Goal: Information Seeking & Learning: Learn about a topic

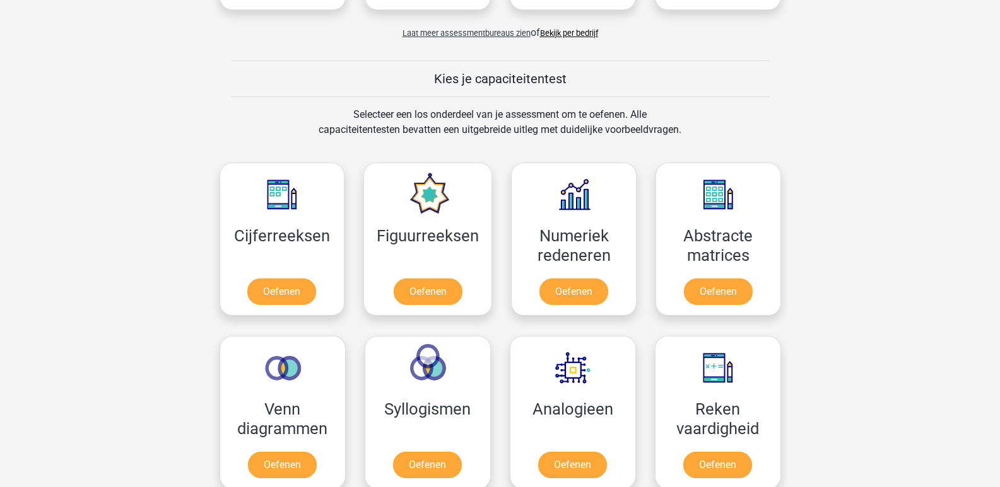
scroll to position [441, 0]
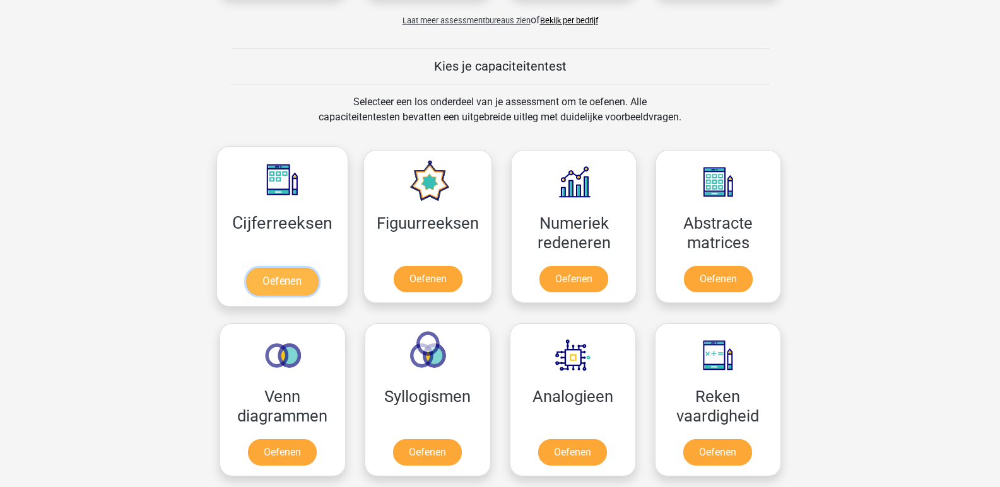
click at [294, 285] on link "Oefenen" at bounding box center [282, 282] width 72 height 28
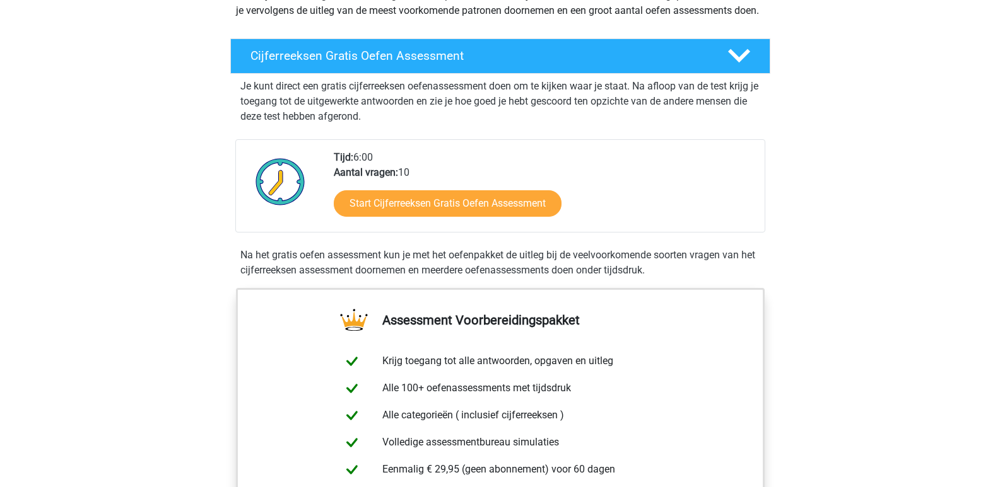
scroll to position [252, 0]
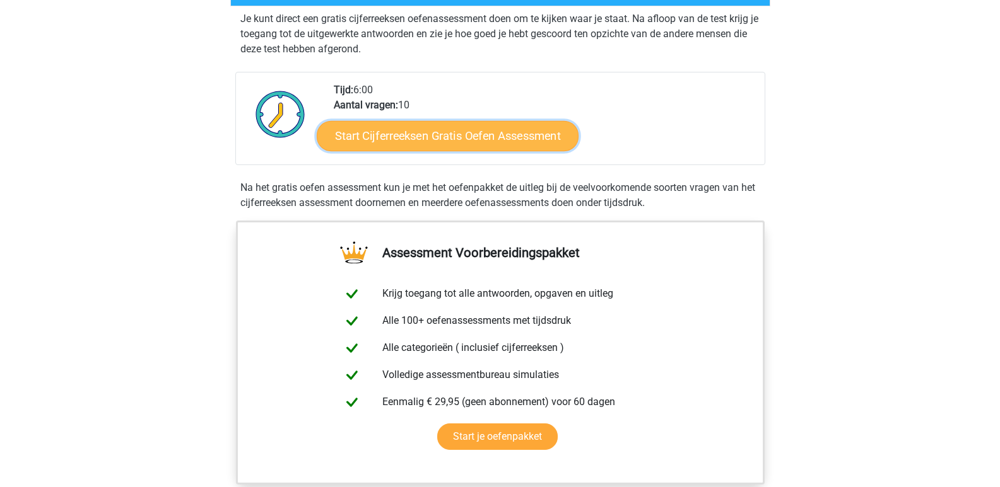
click at [470, 149] on link "Start Cijferreeksen Gratis Oefen Assessment" at bounding box center [448, 135] width 262 height 30
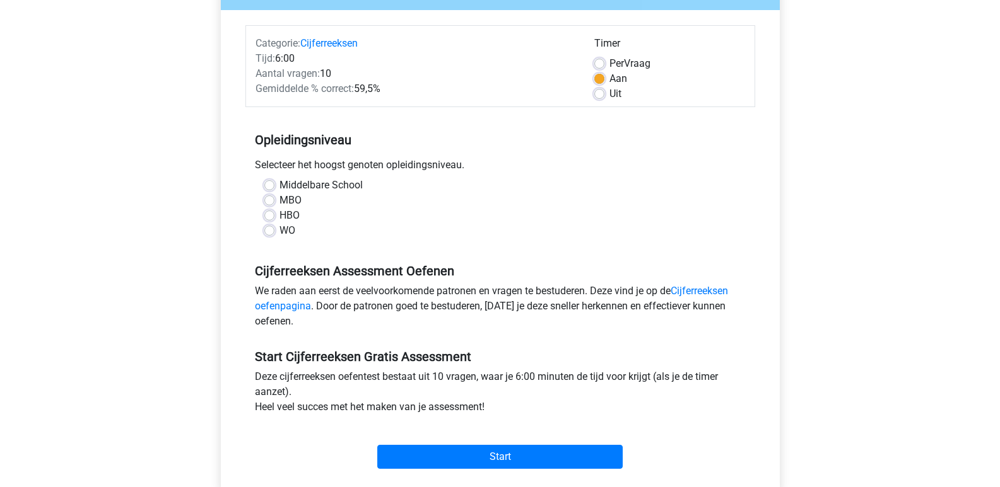
scroll to position [189, 0]
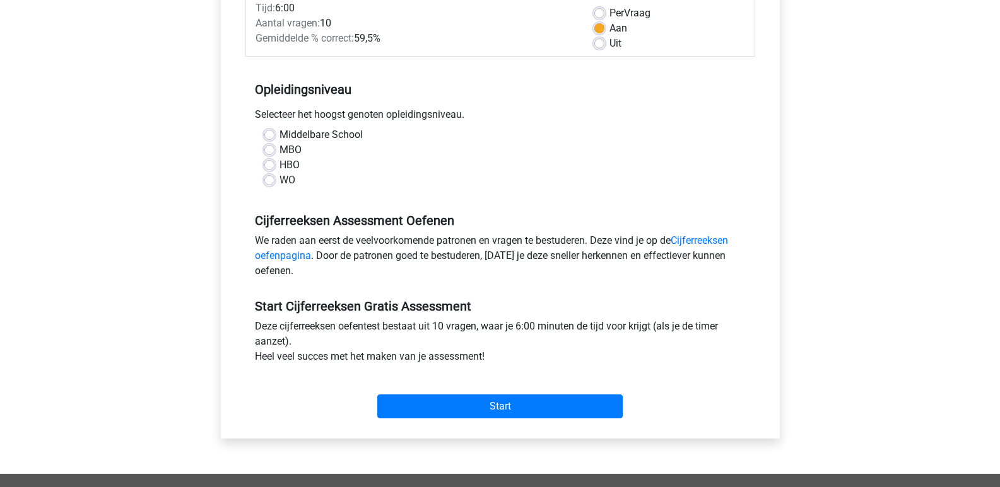
click at [279, 164] on label "HBO" at bounding box center [289, 165] width 20 height 15
click at [265, 164] on input "HBO" at bounding box center [269, 164] width 10 height 13
radio input "true"
click at [705, 242] on link "Cijferreeksen oefenpagina" at bounding box center [491, 248] width 473 height 27
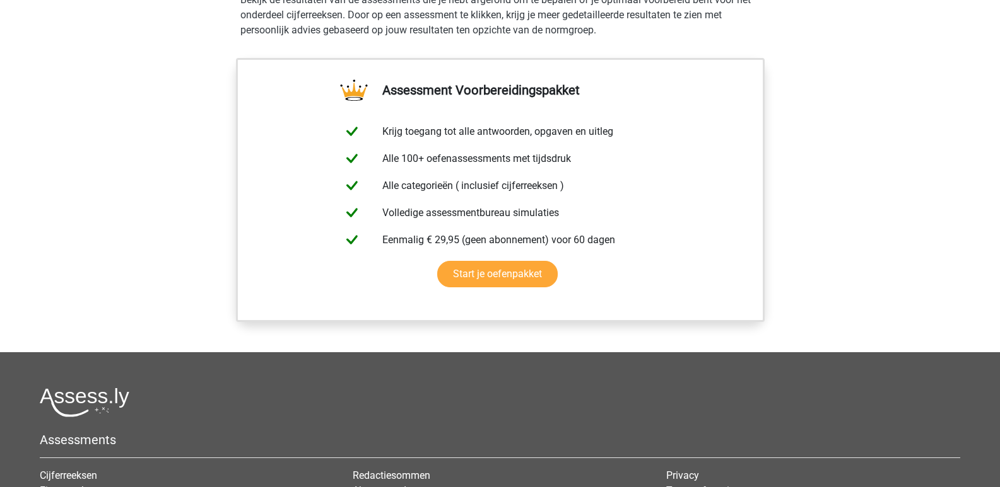
scroll to position [504, 0]
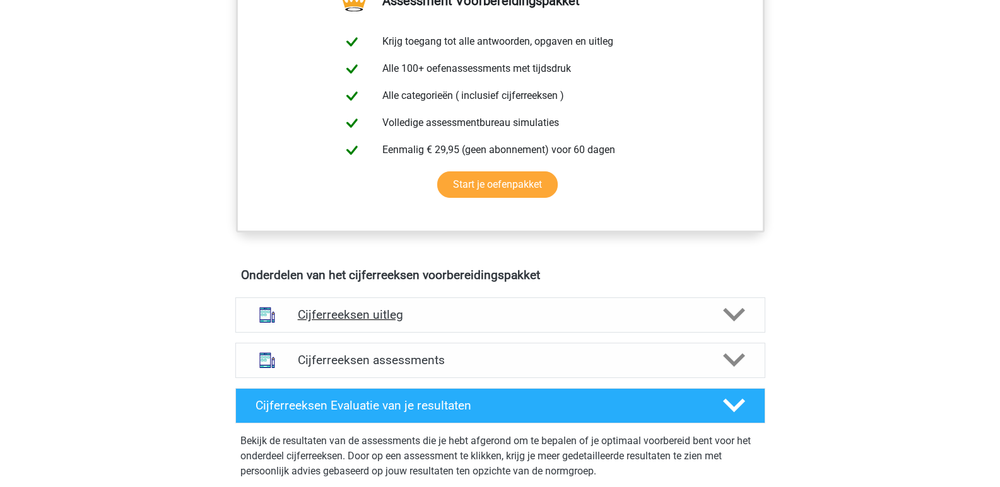
click at [735, 326] on icon at bounding box center [734, 315] width 22 height 22
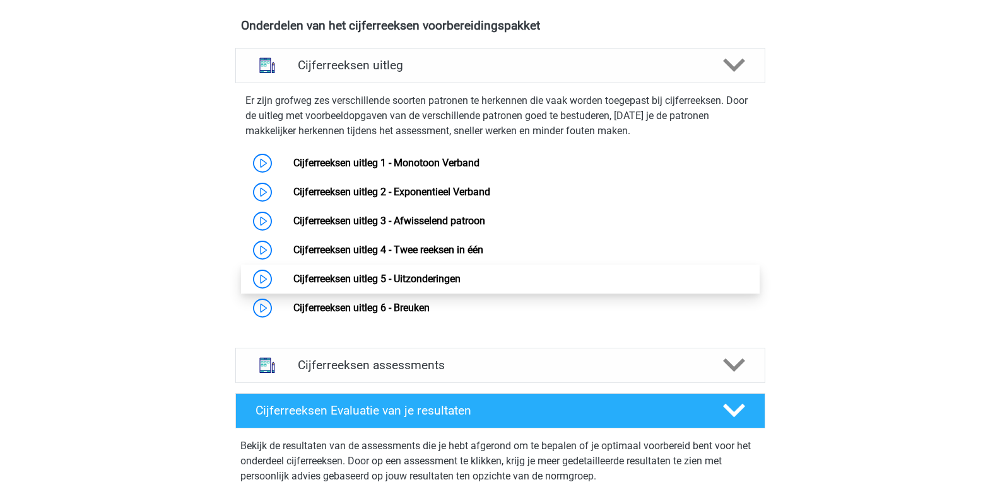
scroll to position [757, 0]
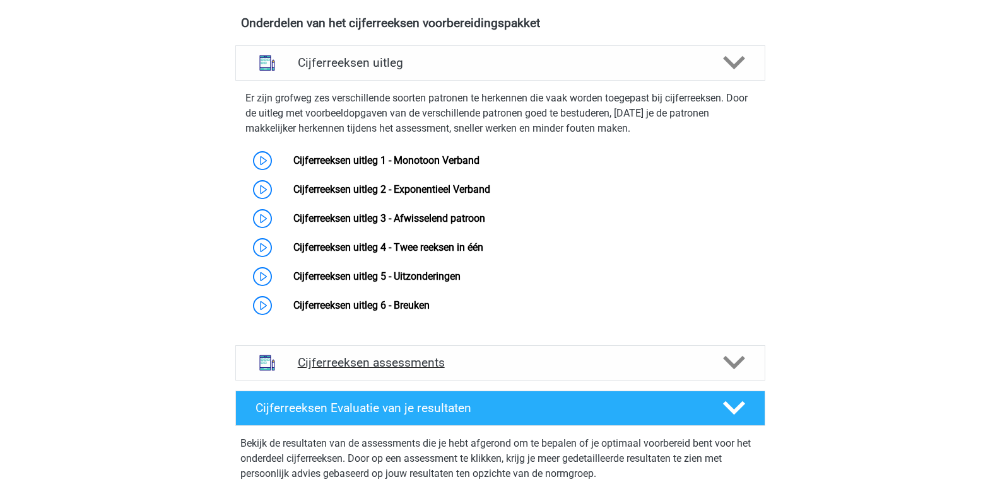
click at [733, 374] on icon at bounding box center [734, 363] width 22 height 22
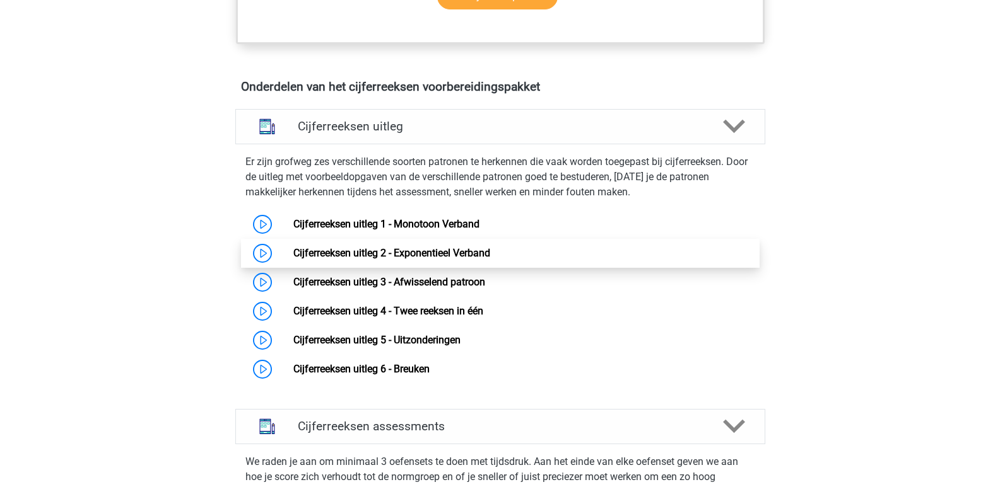
scroll to position [694, 0]
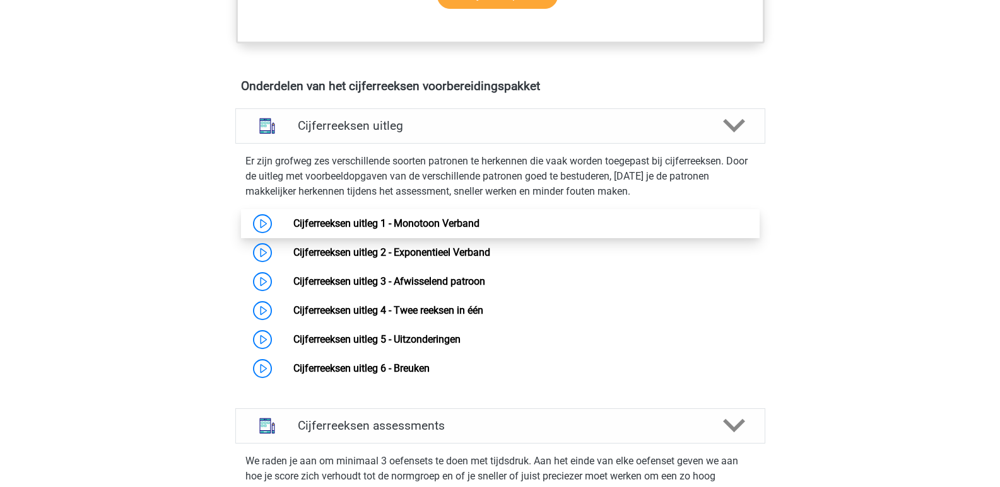
click at [432, 230] on link "Cijferreeksen uitleg 1 - Monotoon Verband" at bounding box center [386, 224] width 186 height 12
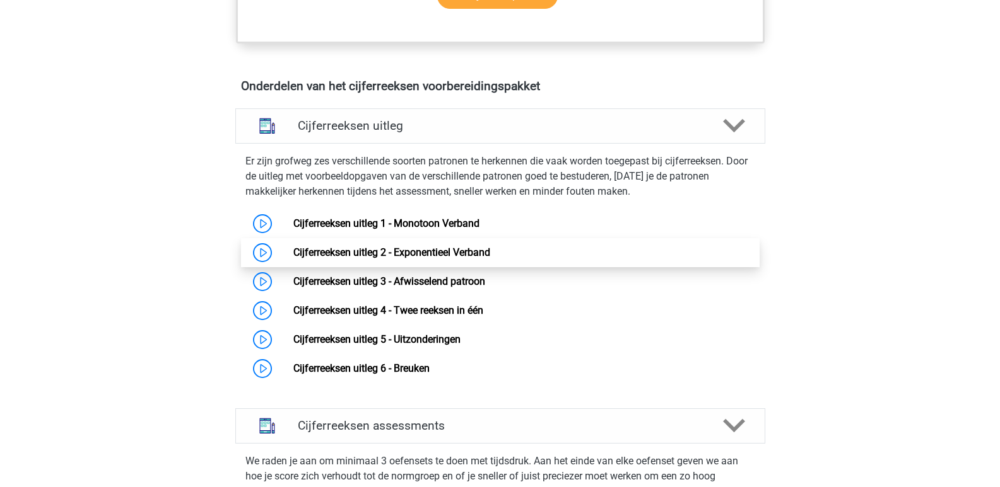
click at [473, 259] on link "Cijferreeksen uitleg 2 - Exponentieel Verband" at bounding box center [391, 253] width 197 height 12
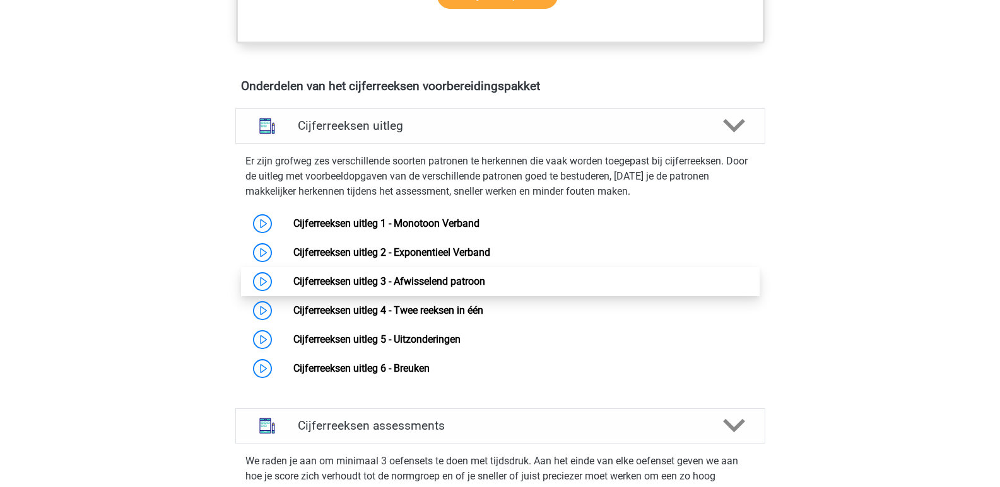
click at [441, 288] on link "Cijferreeksen uitleg 3 - Afwisselend patroon" at bounding box center [389, 282] width 192 height 12
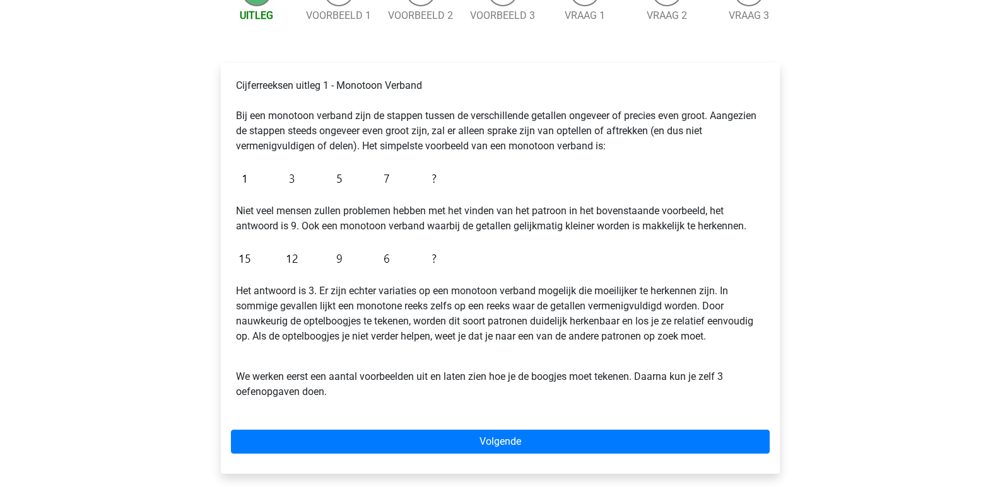
scroll to position [189, 0]
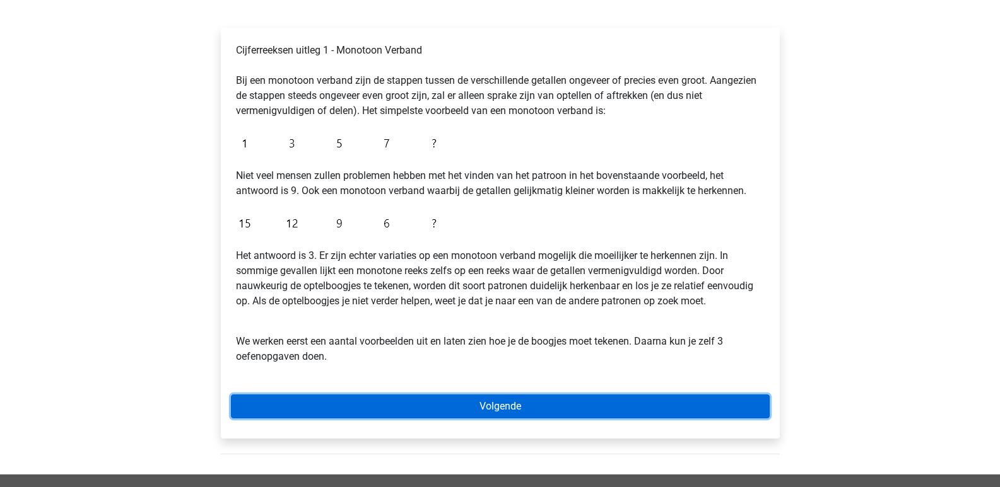
click at [493, 406] on link "Volgende" at bounding box center [500, 407] width 539 height 24
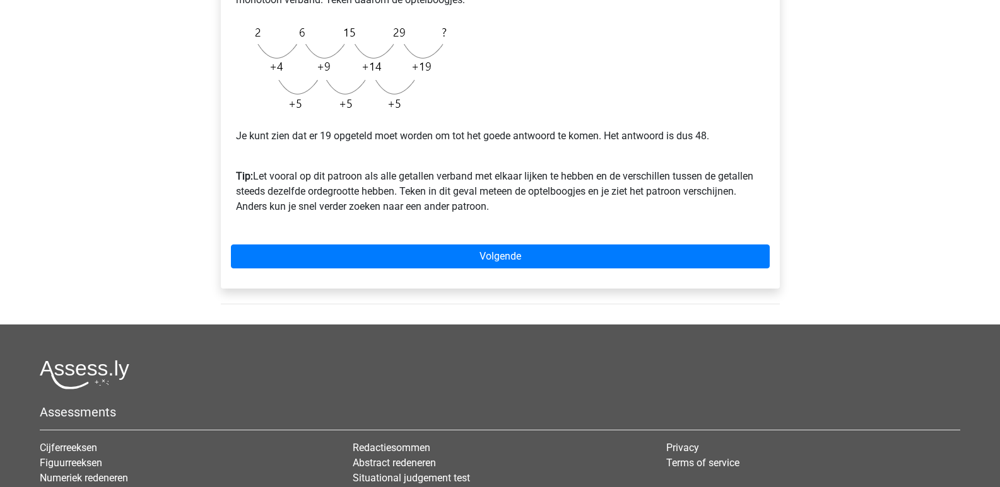
scroll to position [441, 0]
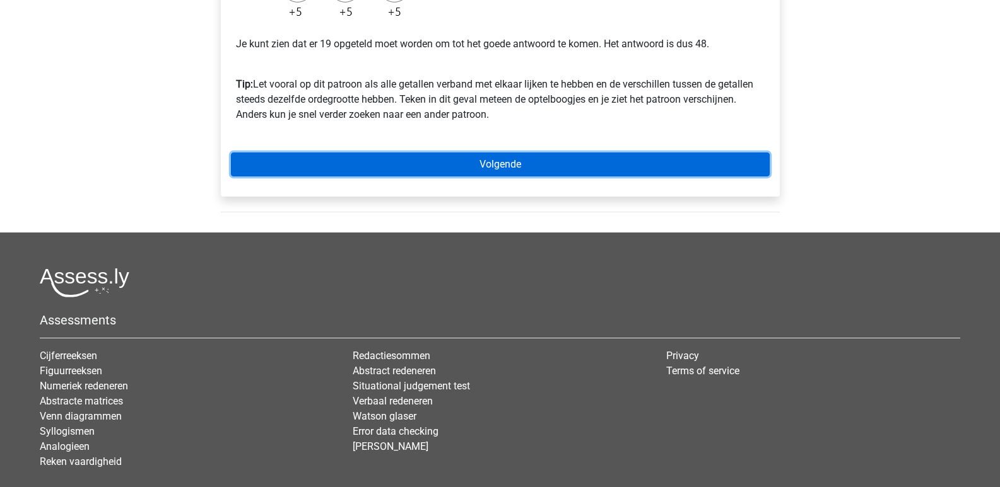
click at [494, 169] on link "Volgende" at bounding box center [500, 165] width 539 height 24
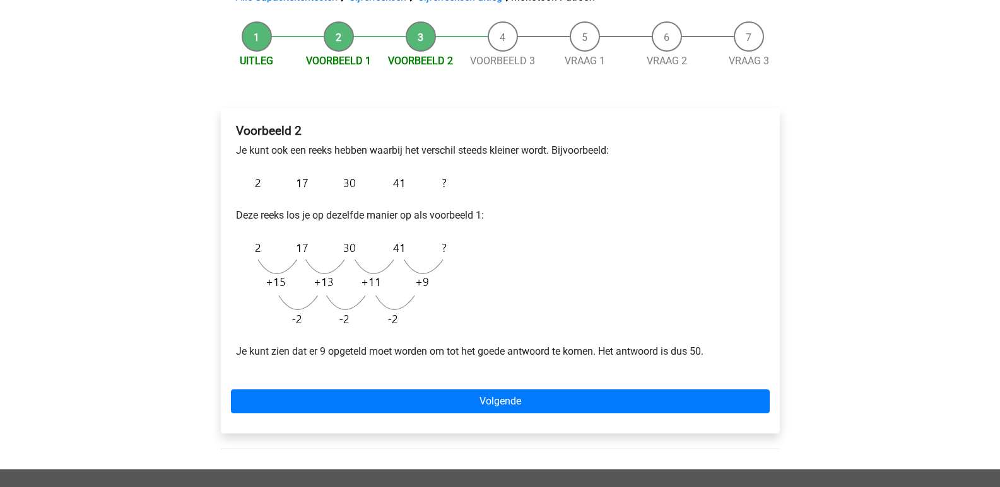
scroll to position [189, 0]
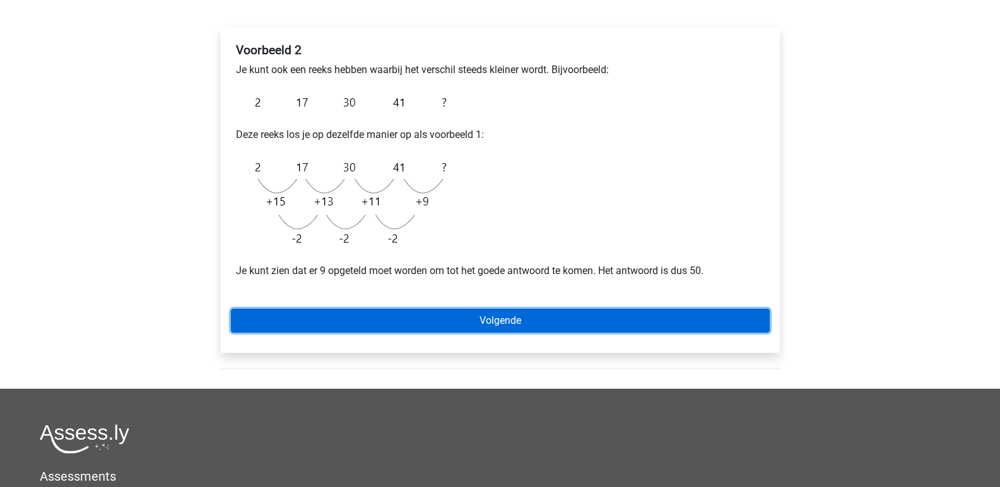
click at [504, 322] on link "Volgende" at bounding box center [500, 321] width 539 height 24
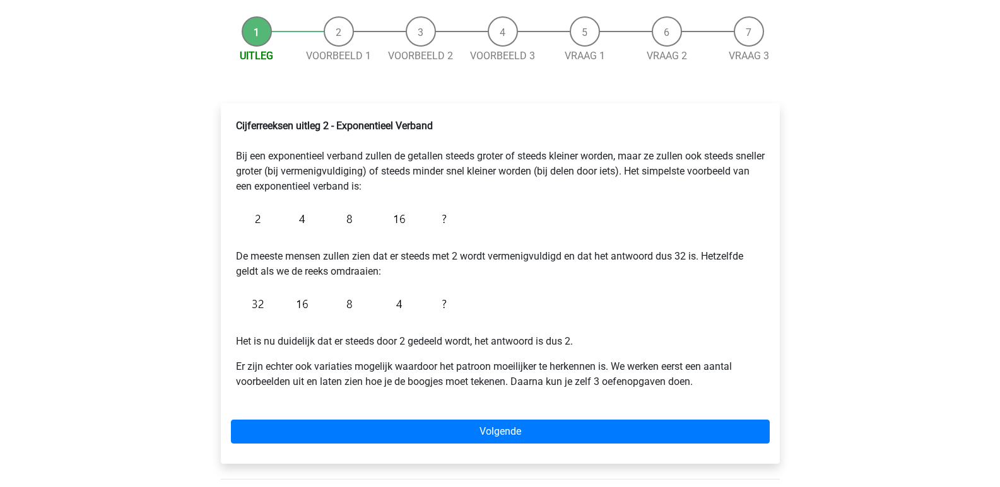
scroll to position [126, 0]
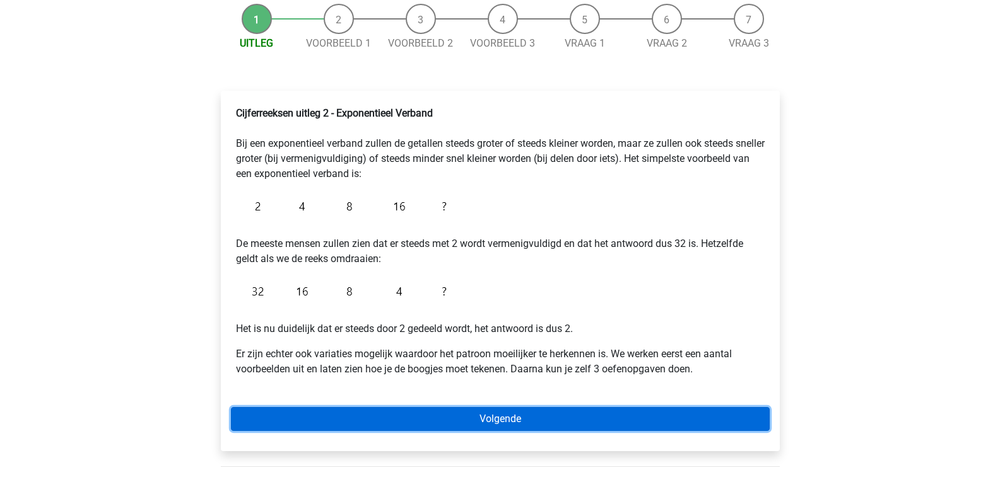
click at [523, 419] on link "Volgende" at bounding box center [500, 419] width 539 height 24
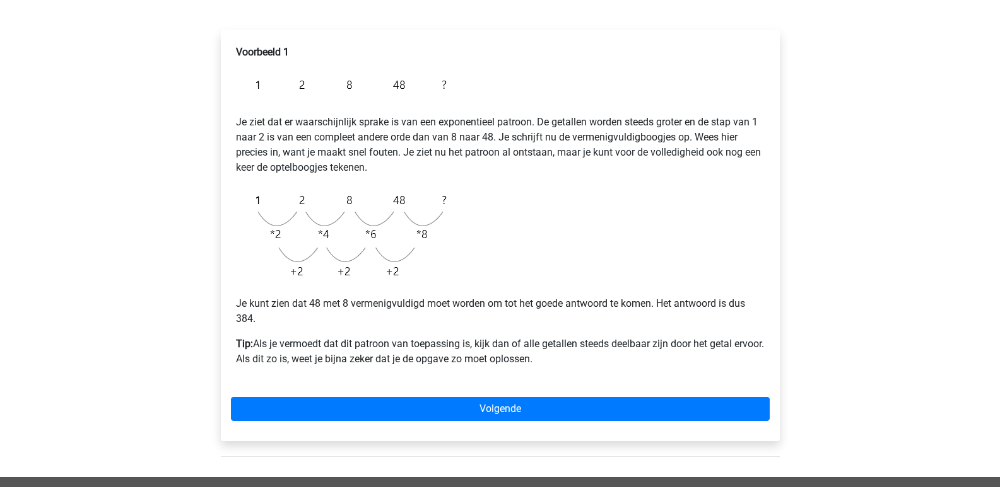
scroll to position [252, 0]
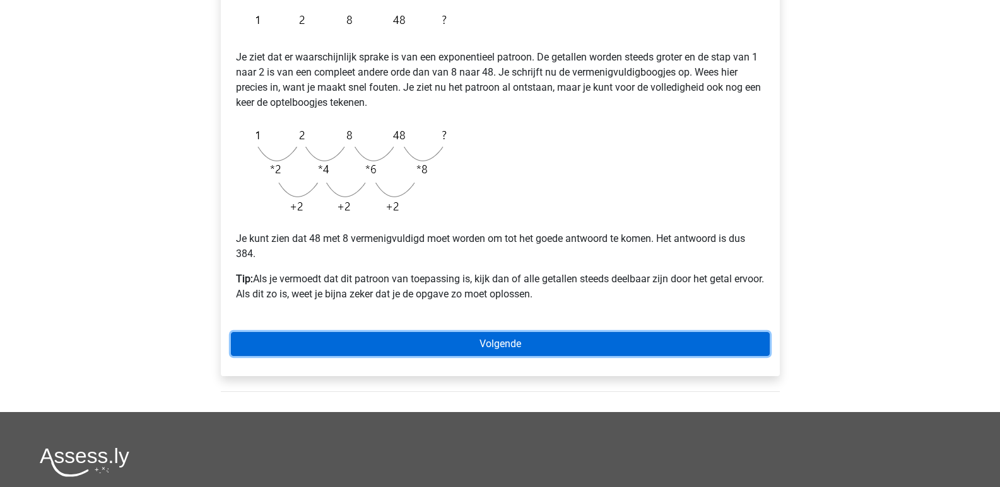
click at [498, 344] on link "Volgende" at bounding box center [500, 344] width 539 height 24
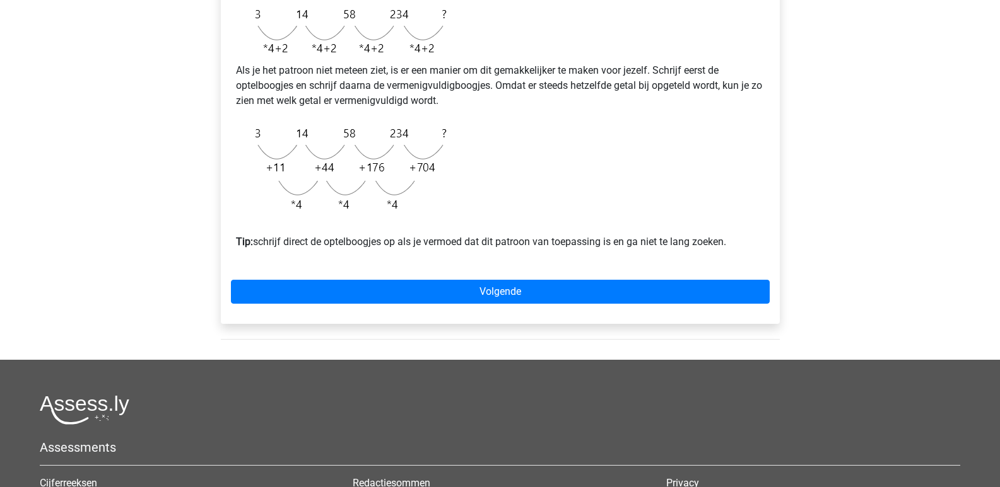
scroll to position [378, 0]
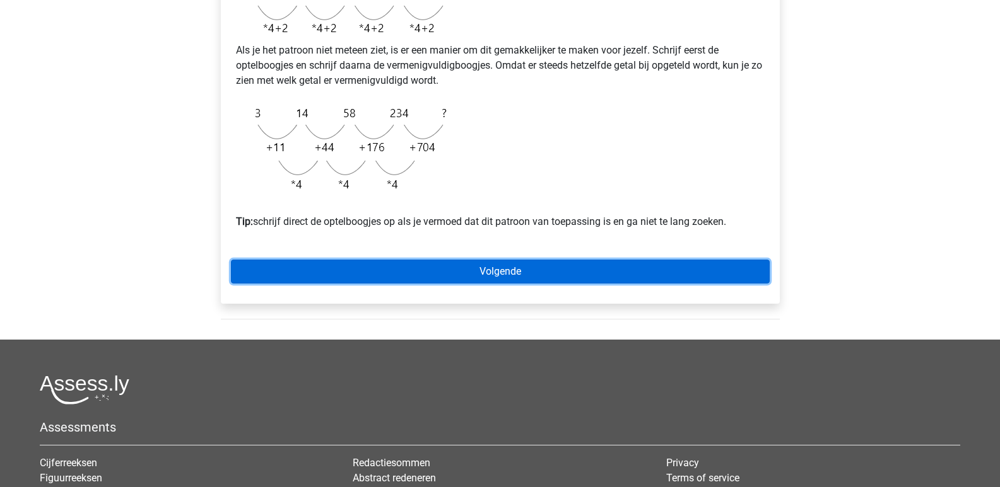
click at [504, 284] on link "Volgende" at bounding box center [500, 272] width 539 height 24
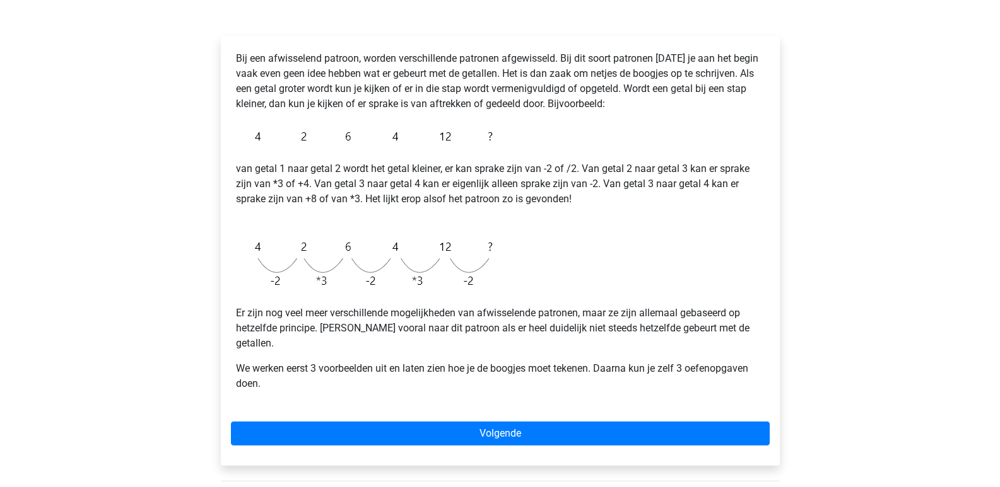
scroll to position [189, 0]
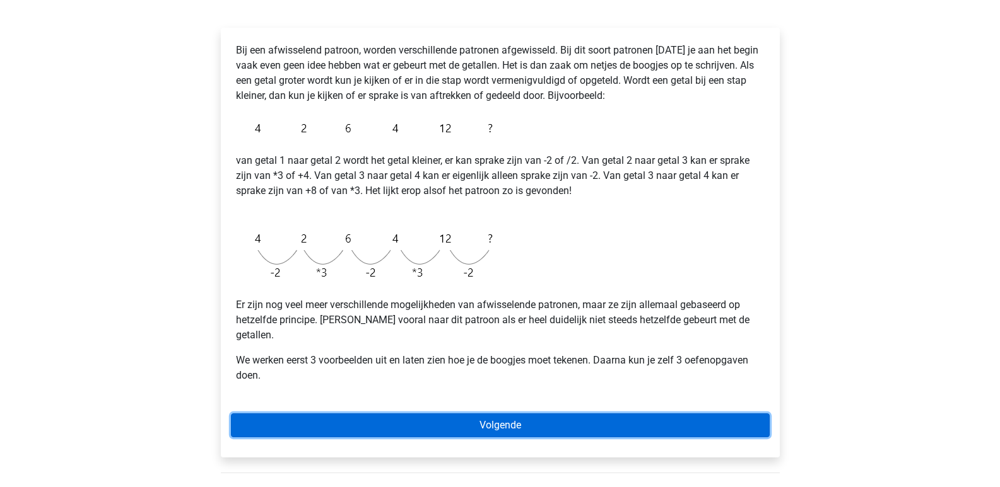
click at [505, 414] on link "Volgende" at bounding box center [500, 426] width 539 height 24
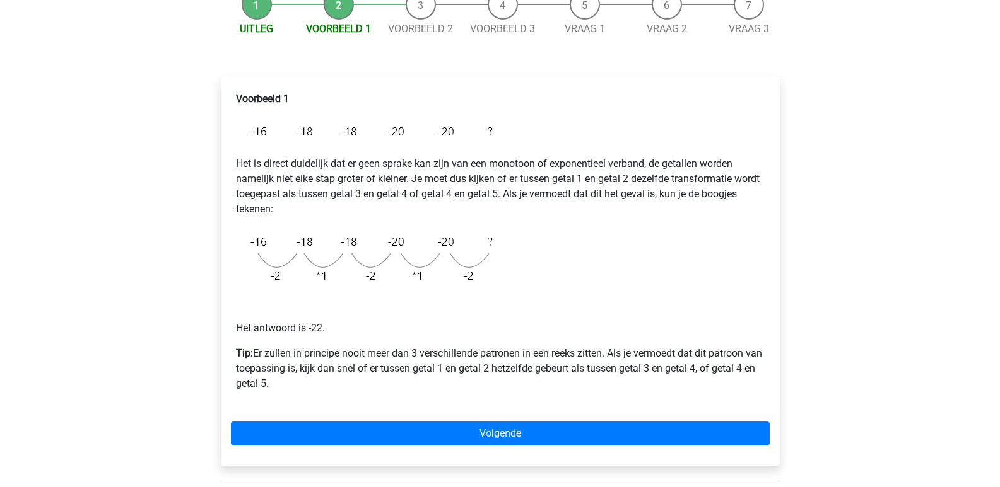
scroll to position [189, 0]
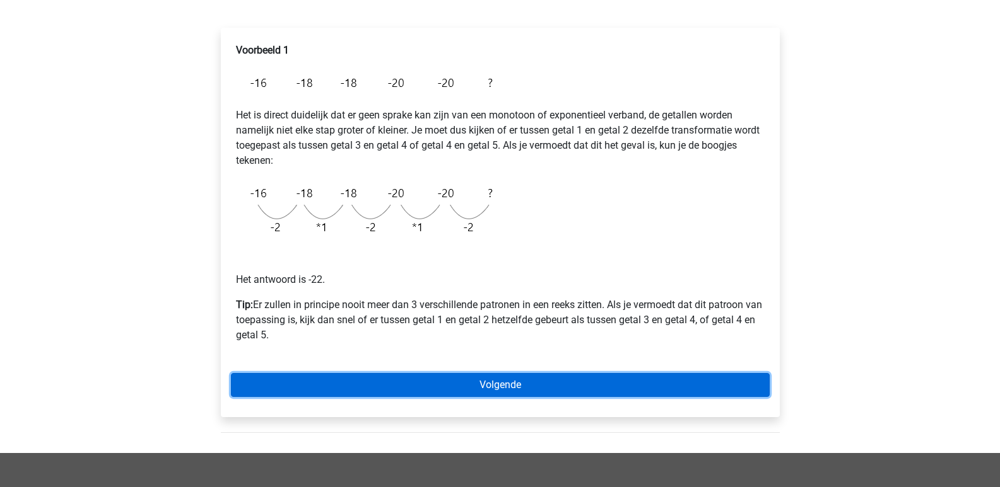
click at [515, 384] on link "Volgende" at bounding box center [500, 385] width 539 height 24
